Goal: Task Accomplishment & Management: Manage account settings

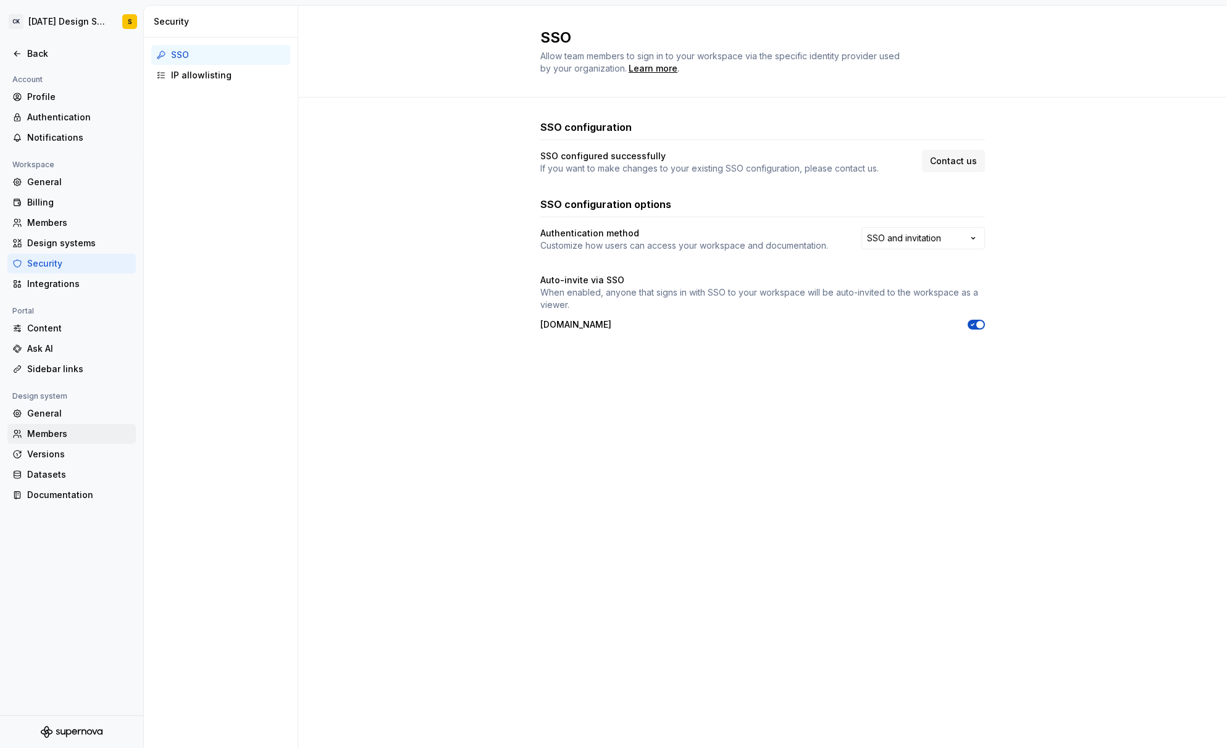
click at [55, 428] on div "Members" at bounding box center [79, 434] width 104 height 12
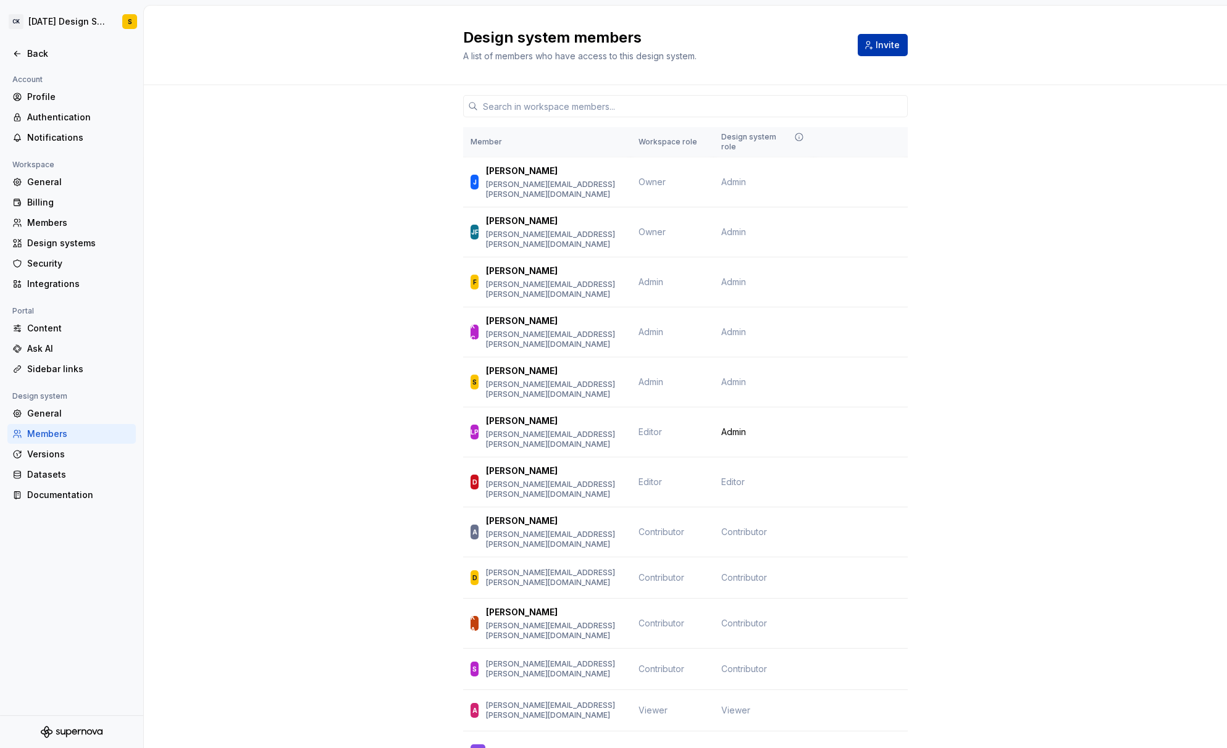
click at [884, 50] on span "Invite" at bounding box center [887, 45] width 24 height 12
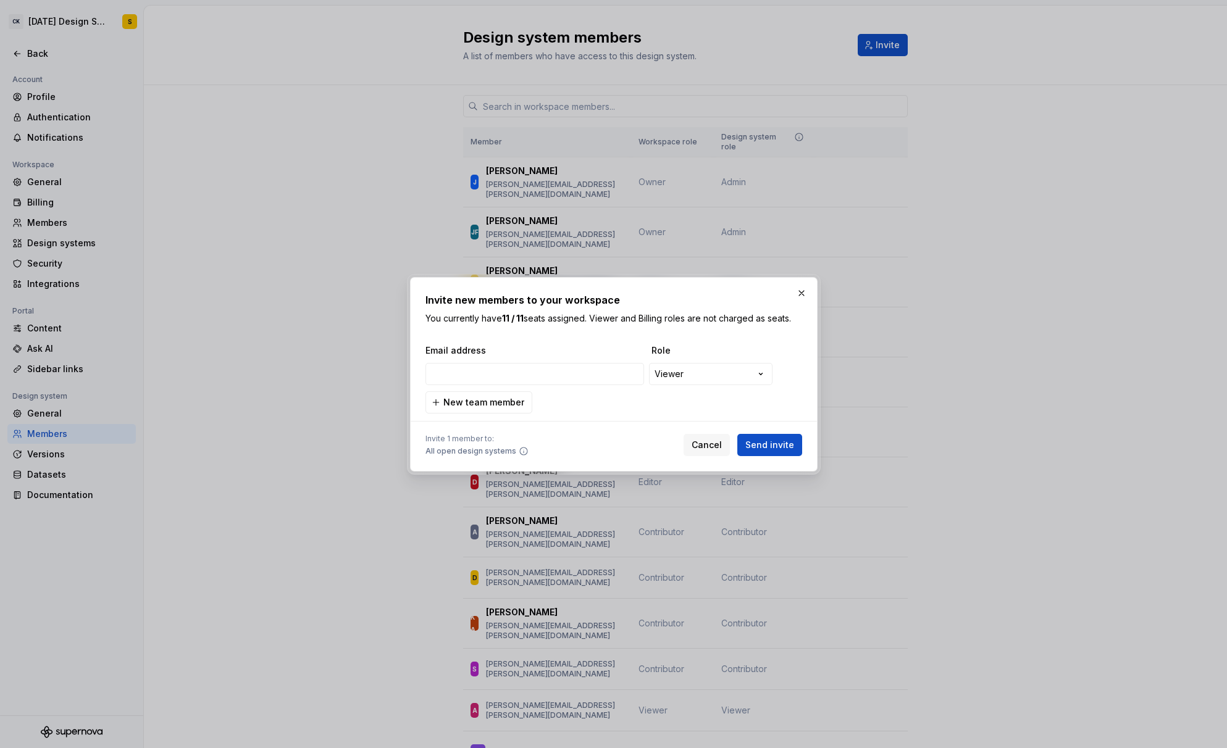
type input "[PERSON_NAME][EMAIL_ADDRESS][DOMAIN_NAME]"
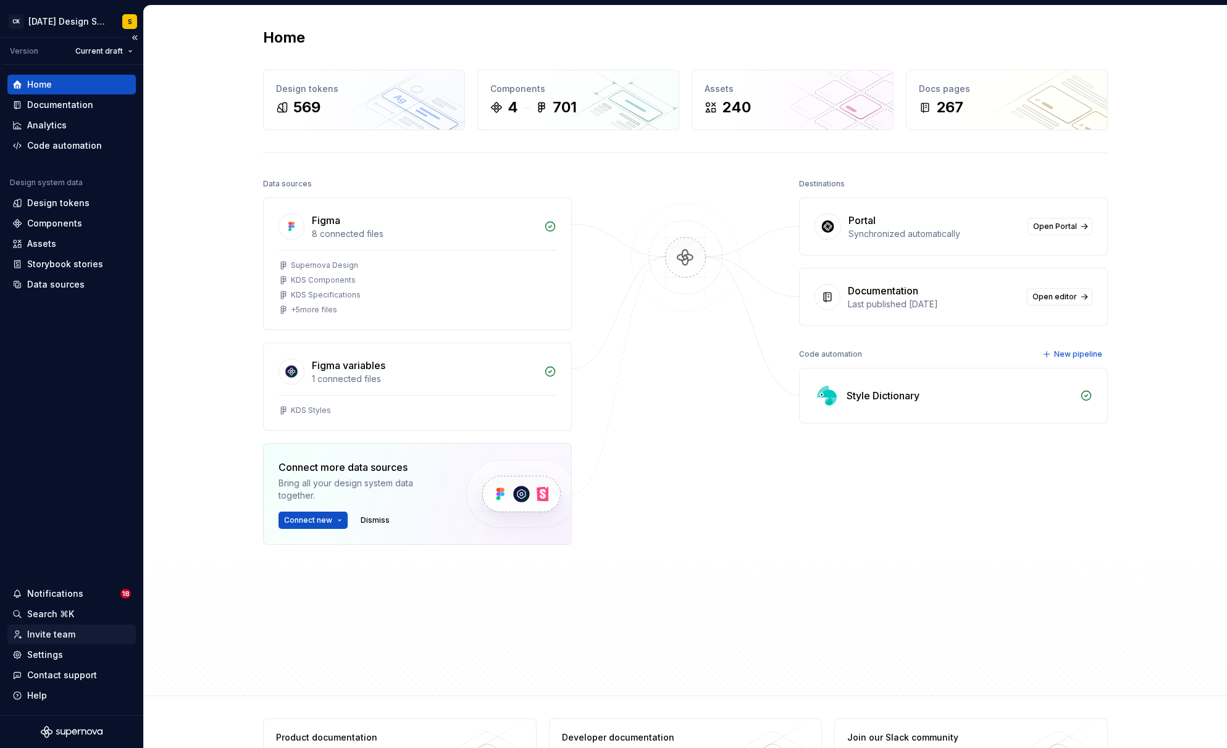
click at [60, 631] on div "Invite team" at bounding box center [51, 634] width 48 height 12
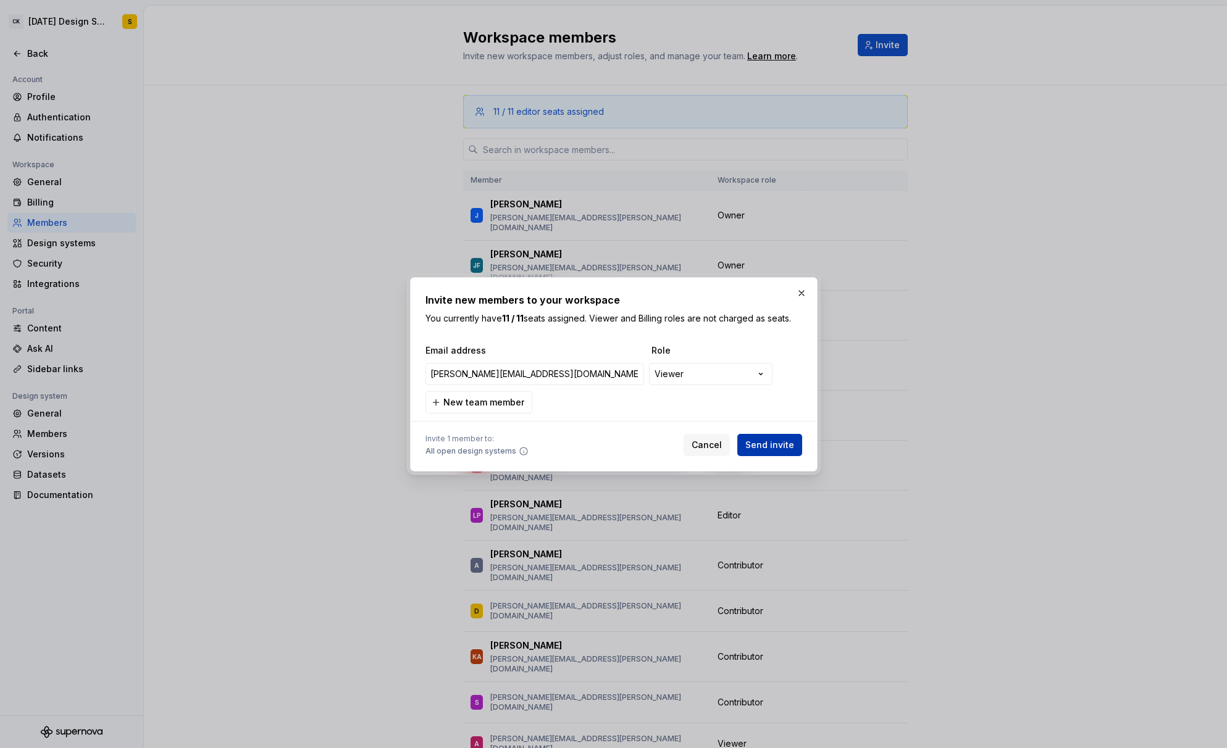
click at [765, 442] on span "Send invite" at bounding box center [769, 445] width 49 height 12
